Goal: Task Accomplishment & Management: Complete application form

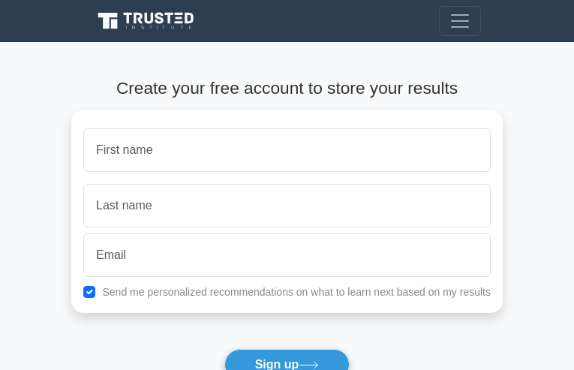
type input "DPlRyKlqDu"
type input "MXDOtBmJDVSTRPs"
type input "[PERSON_NAME][EMAIL_ADDRESS][DOMAIN_NAME]"
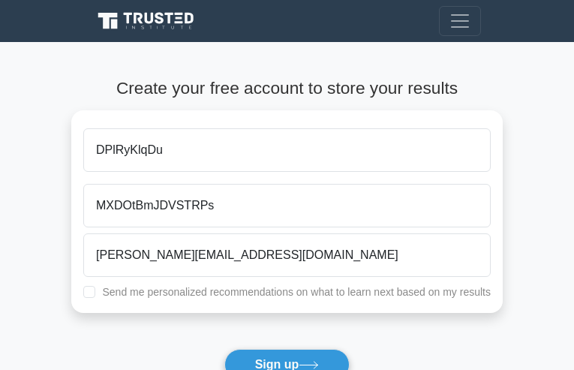
checkbox input "true"
